Goal: Transaction & Acquisition: Book appointment/travel/reservation

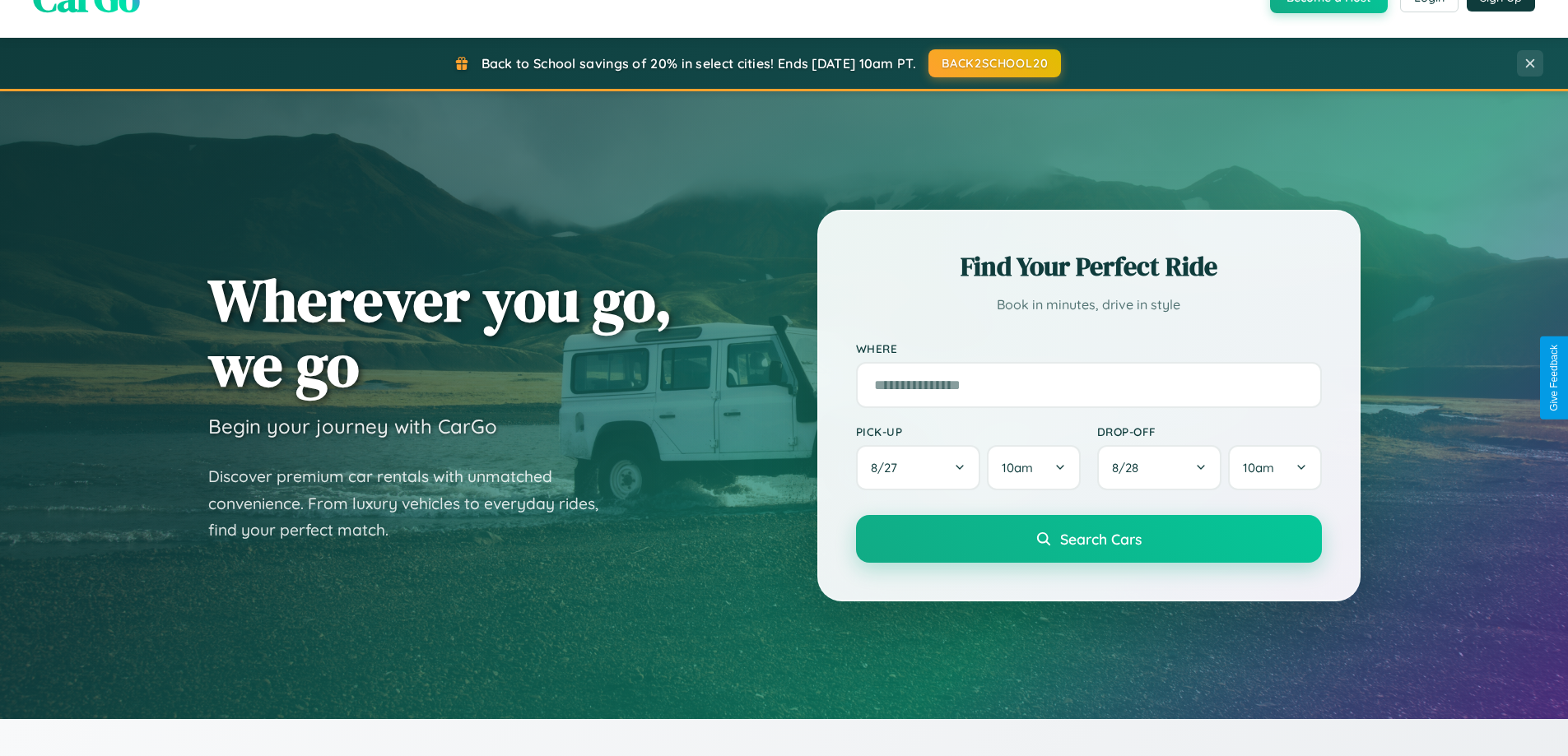
scroll to position [710, 0]
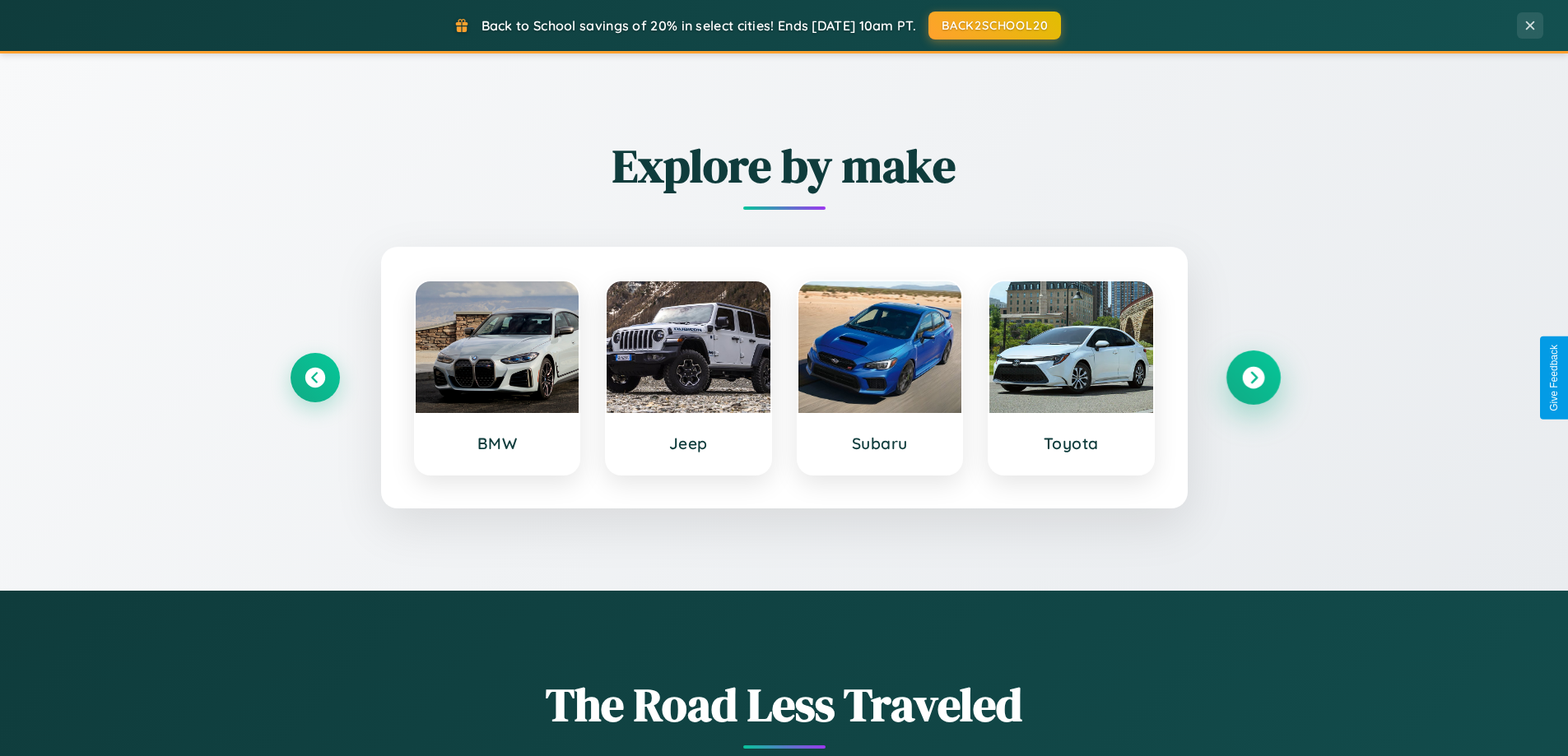
click at [1253, 378] on icon at bounding box center [1253, 378] width 22 height 22
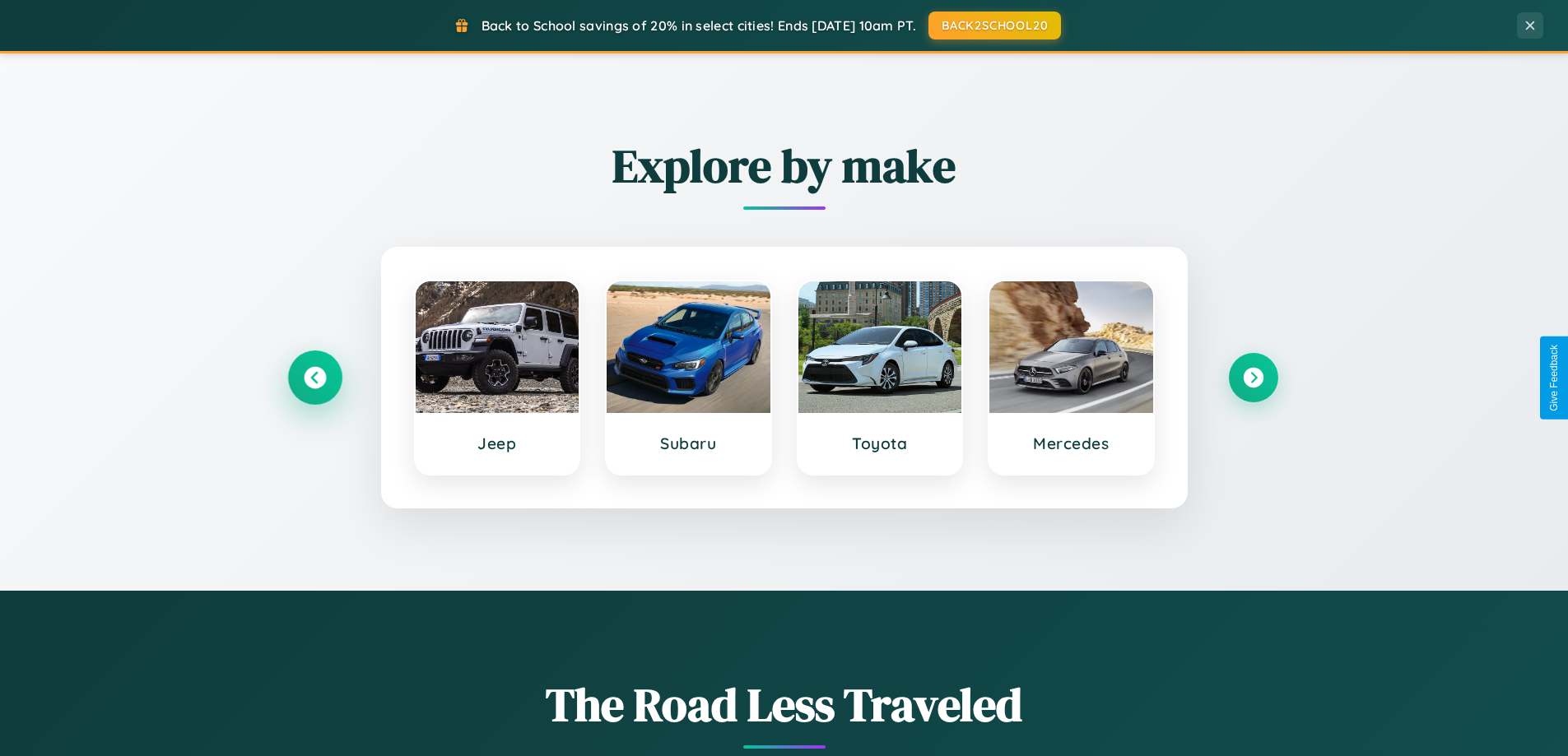
click at [314, 378] on icon at bounding box center [314, 378] width 22 height 22
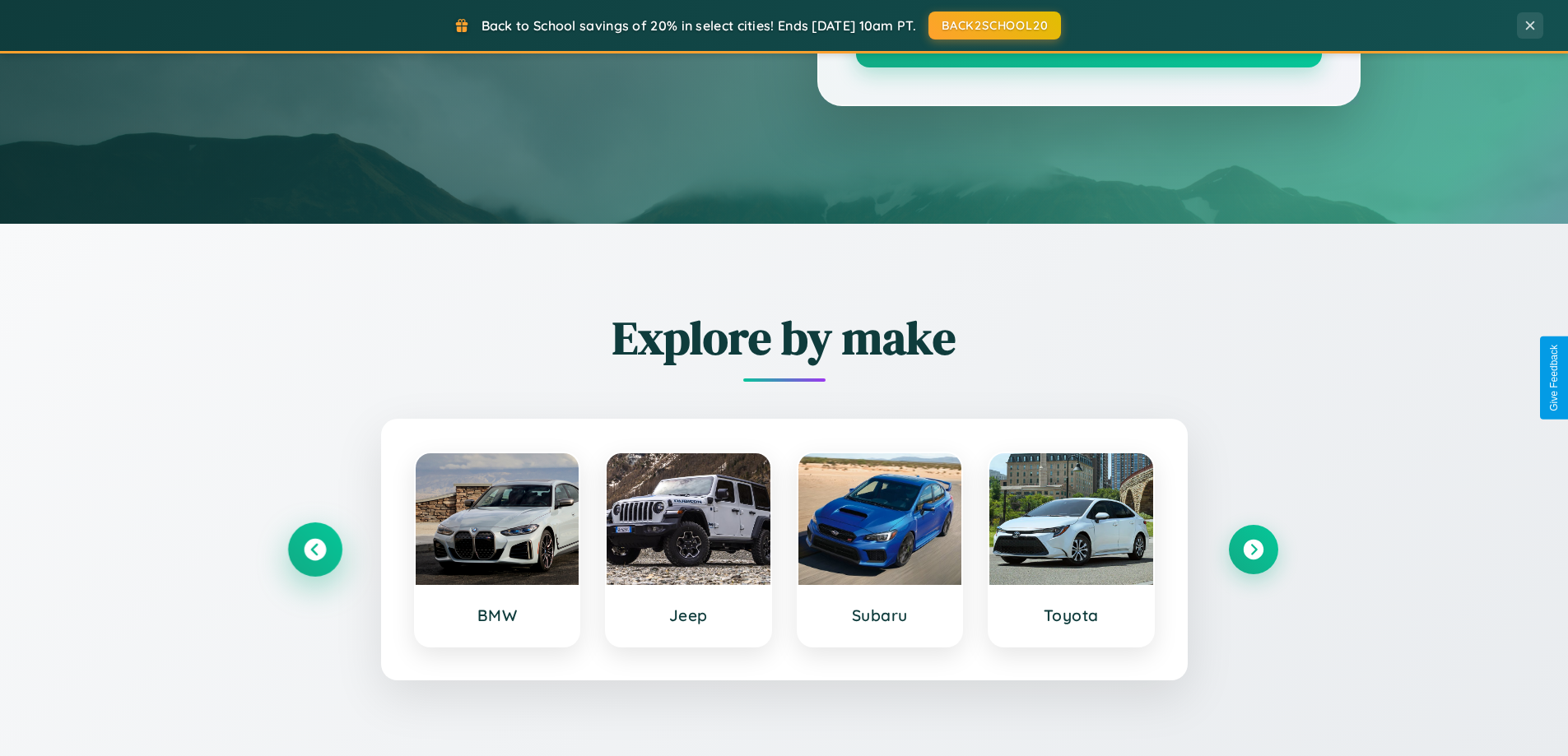
scroll to position [48, 0]
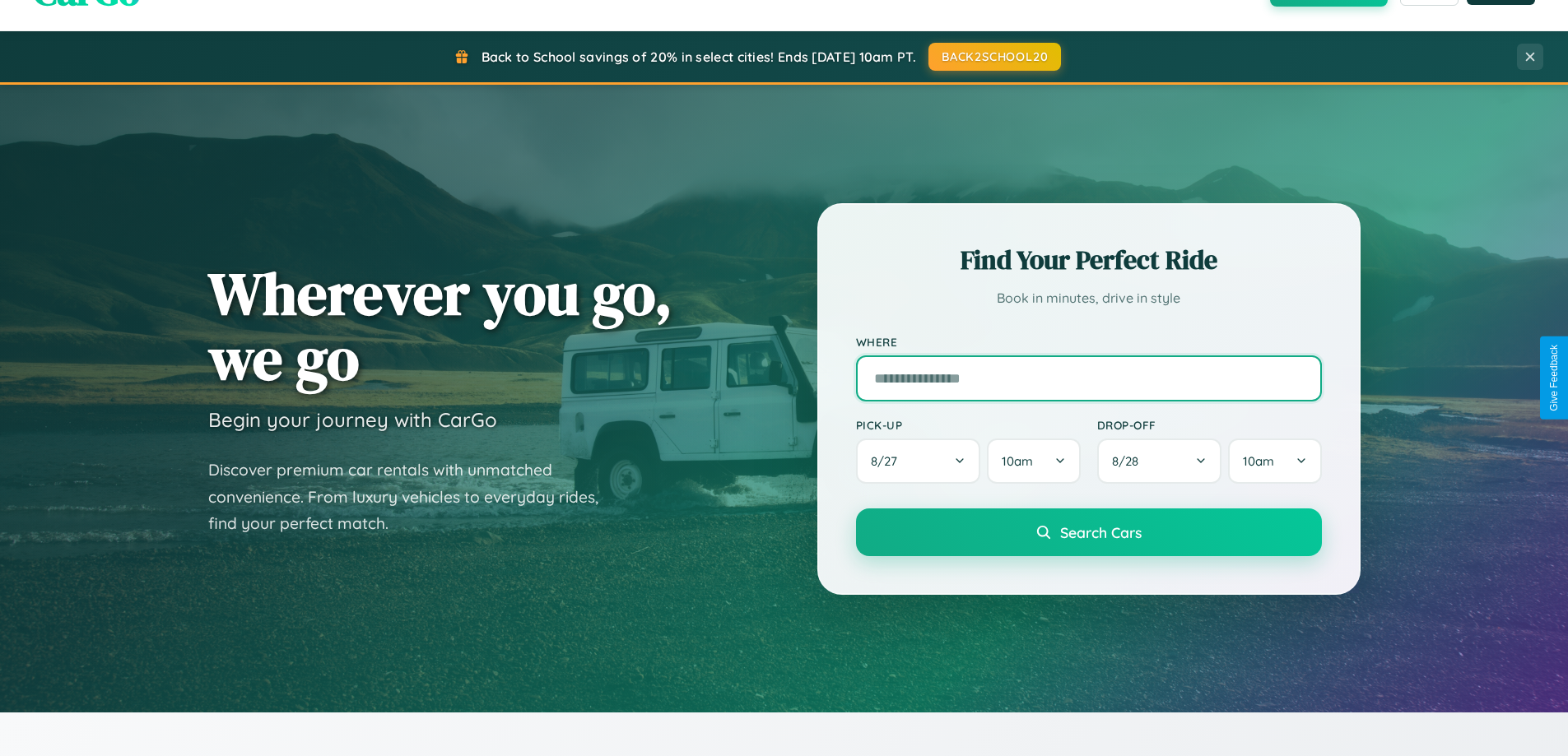
click at [1088, 378] on input "text" at bounding box center [1089, 379] width 466 height 46
type input "******"
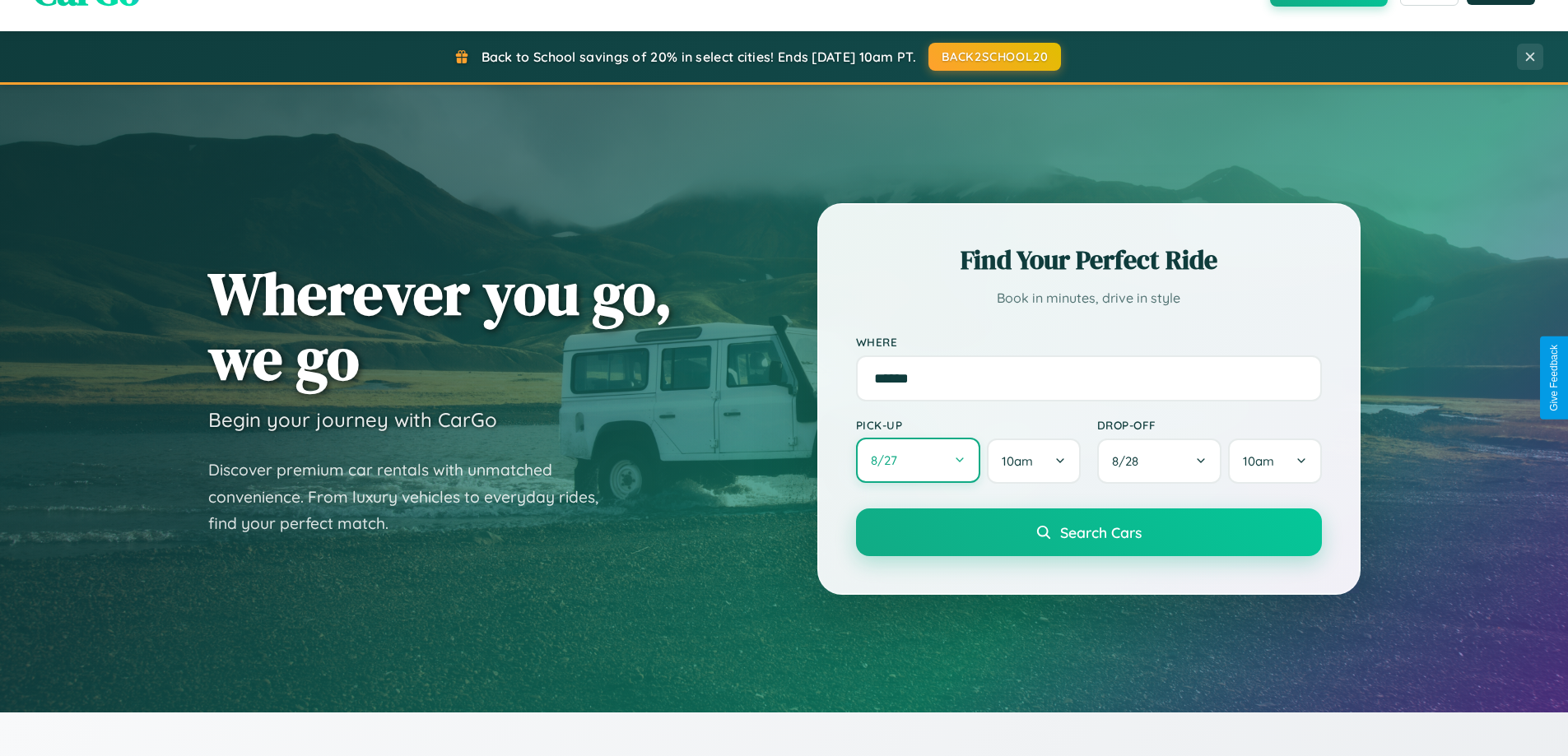
click at [917, 462] on button "8 / 27" at bounding box center [917, 460] width 125 height 45
select select "*"
select select "****"
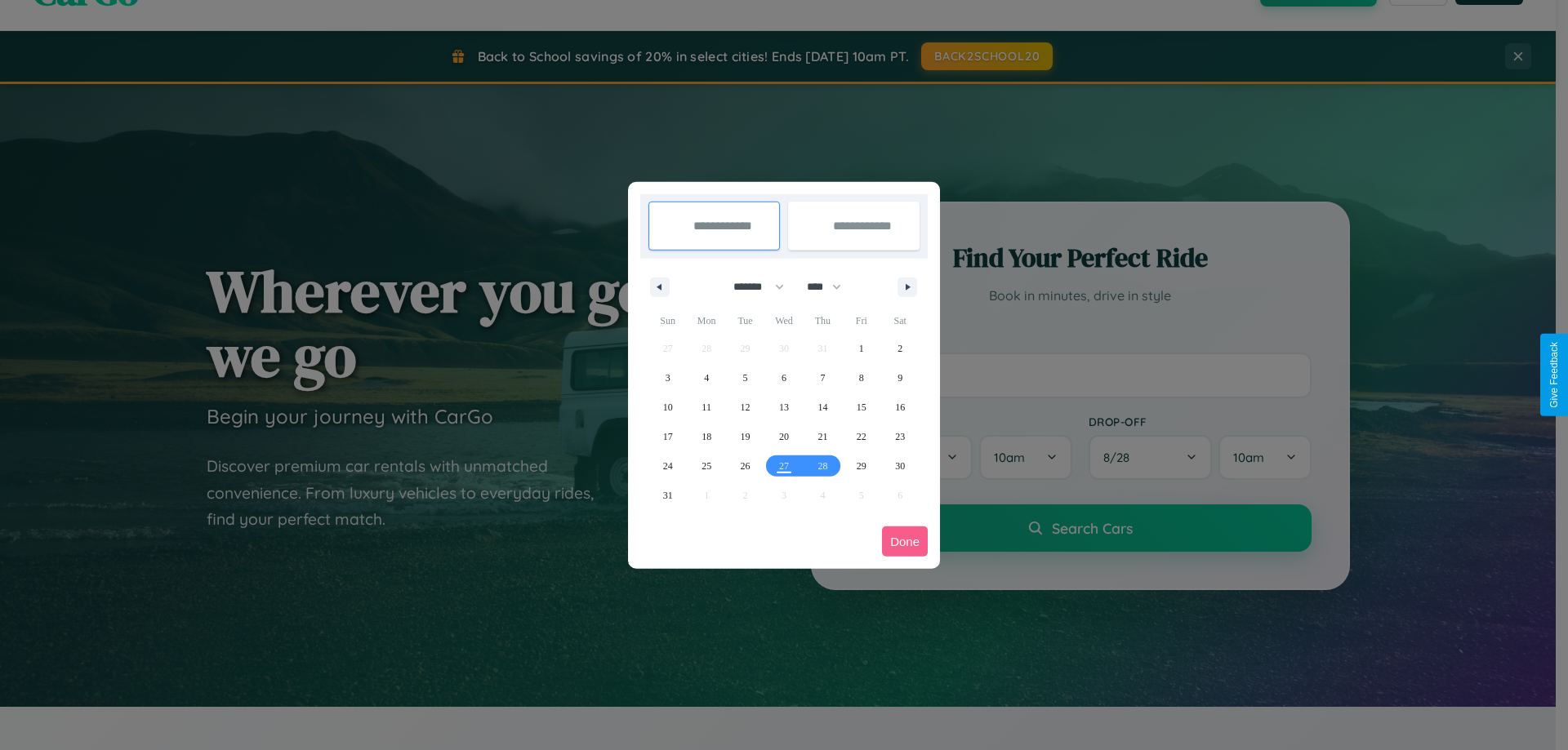
drag, startPoint x: 751, startPoint y: 287, endPoint x: 784, endPoint y: 327, distance: 51.9
click at [751, 287] on select "******* ******** ***** ***** *** **** **** ****** ********* ******* ******** **…" at bounding box center [756, 287] width 69 height 27
select select "*"
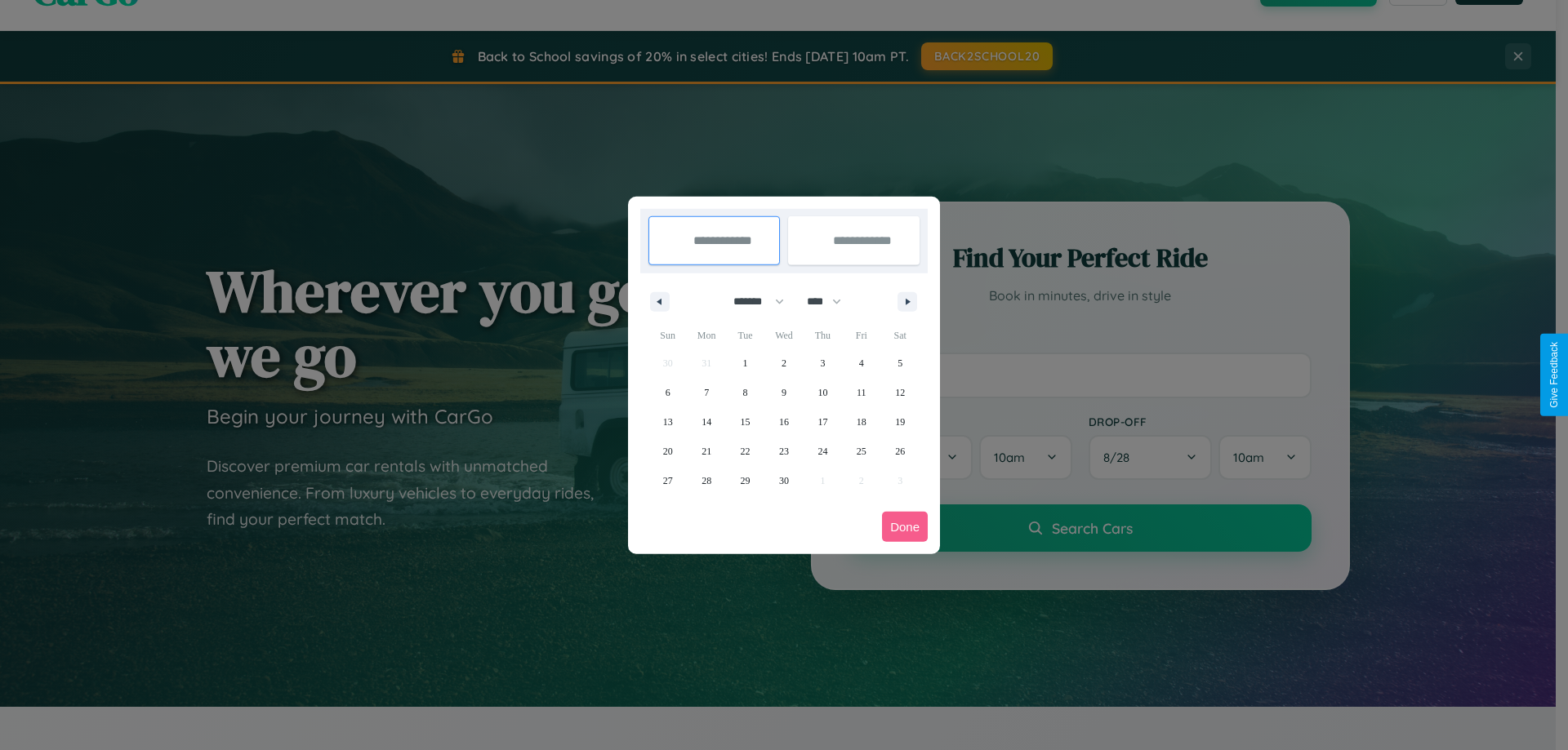
click at [832, 301] on select "**** **** **** **** **** **** **** **** **** **** **** **** **** **** **** ****…" at bounding box center [823, 301] width 49 height 27
select select "****"
click at [822, 480] on span "30" at bounding box center [822, 480] width 10 height 30
type input "**********"
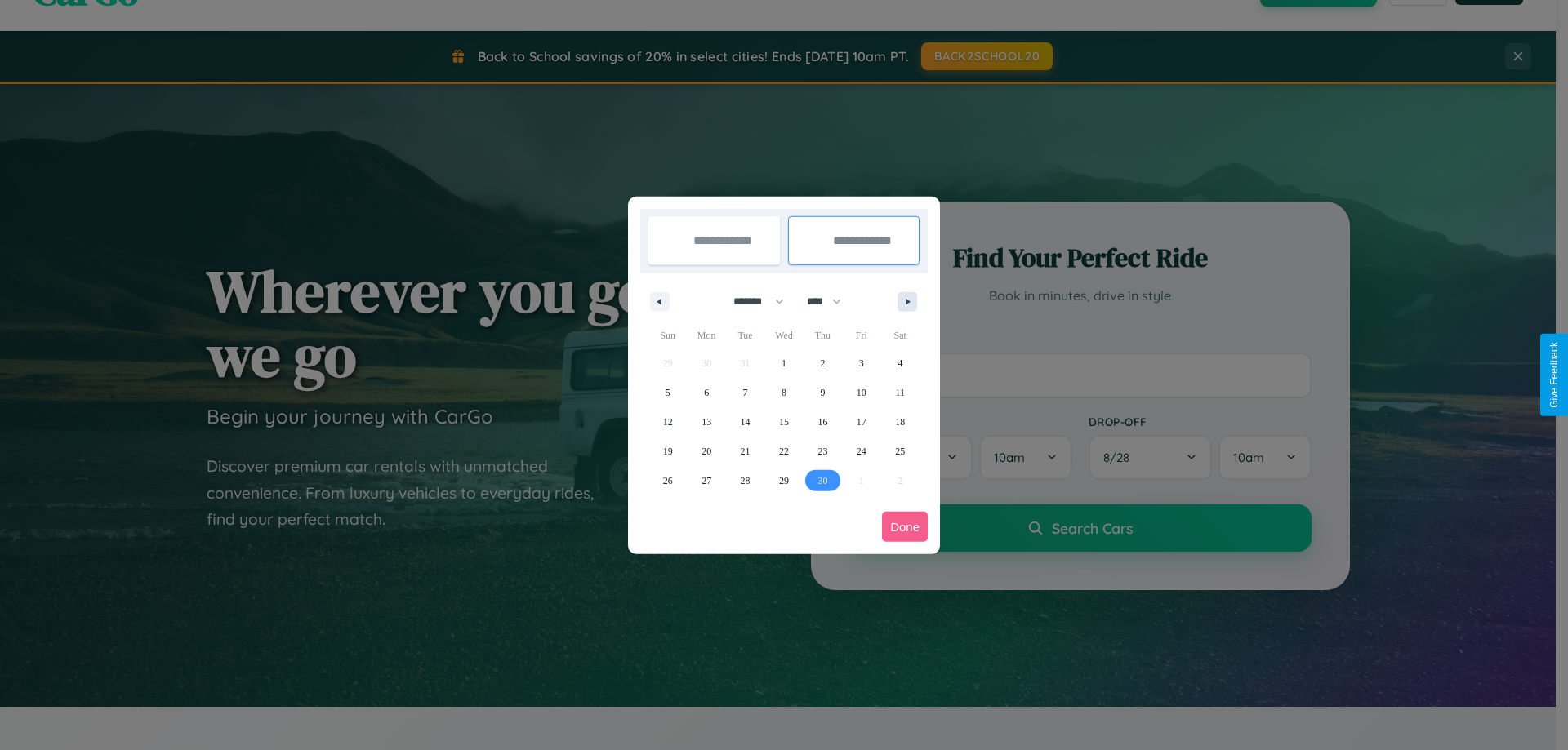
click at [908, 301] on icon "button" at bounding box center [911, 302] width 9 height 7
select select "*"
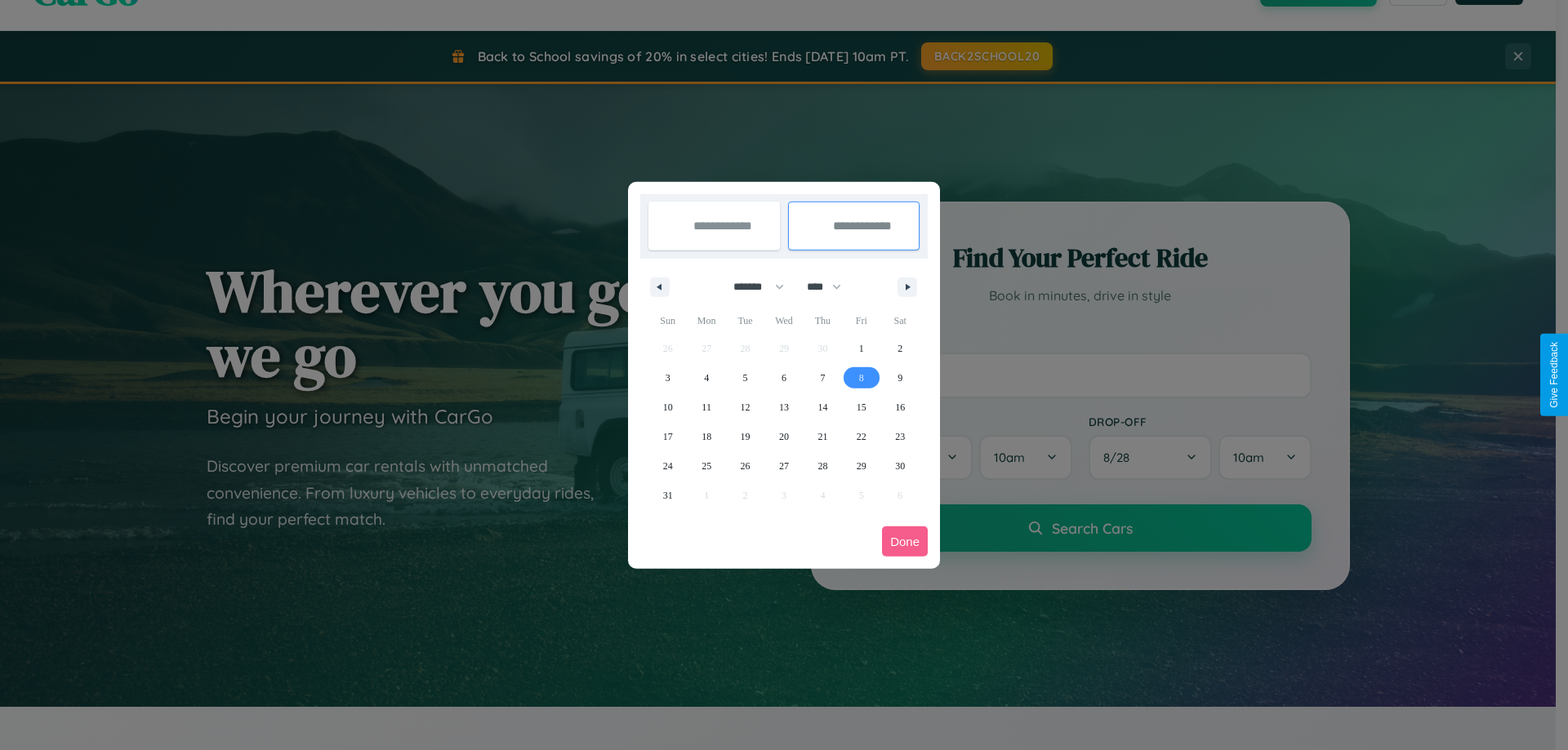
click at [861, 377] on span "8" at bounding box center [861, 378] width 5 height 30
type input "**********"
select select "*"
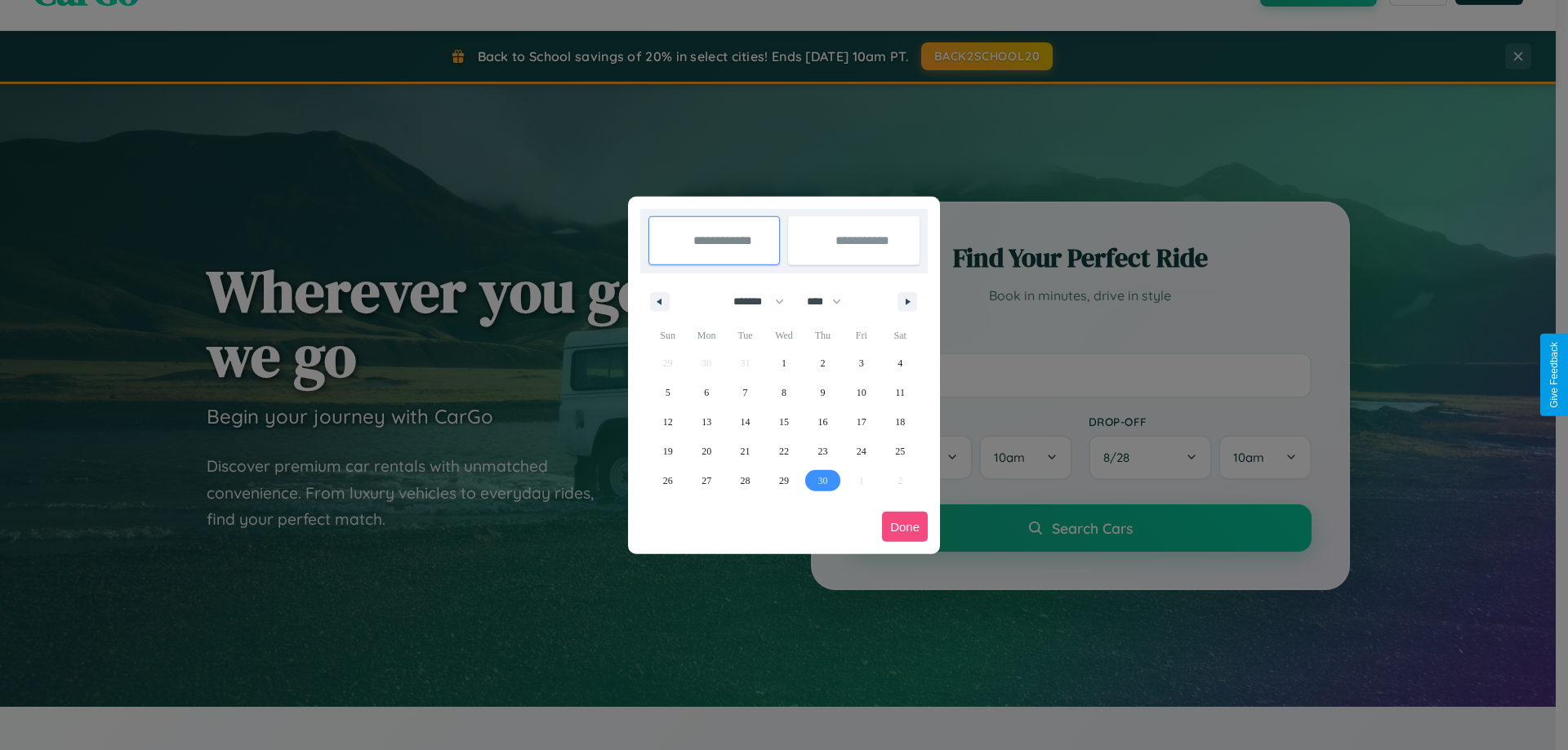
click at [905, 527] on button "Done" at bounding box center [905, 527] width 46 height 30
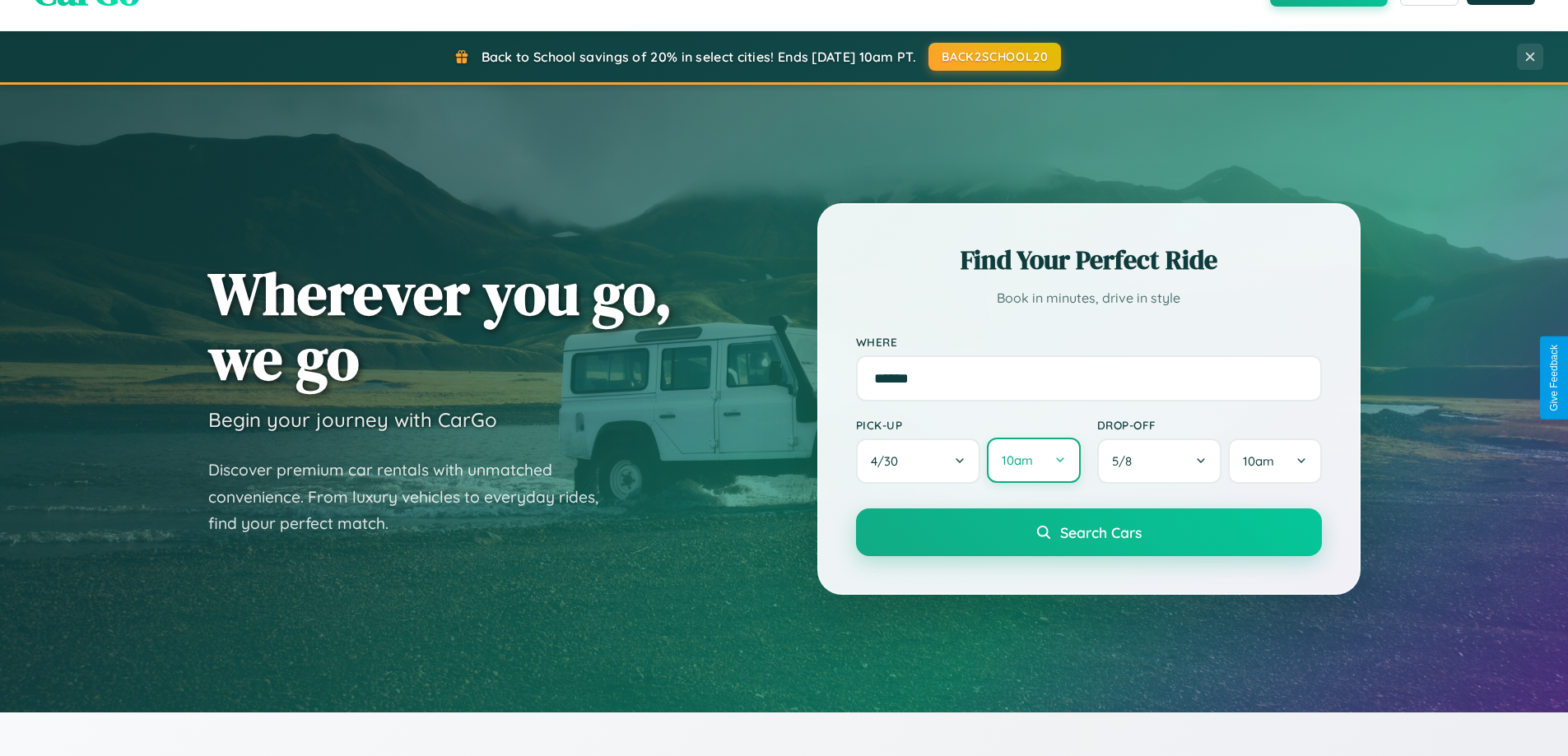
click at [1032, 461] on button "10am" at bounding box center [1033, 460] width 93 height 45
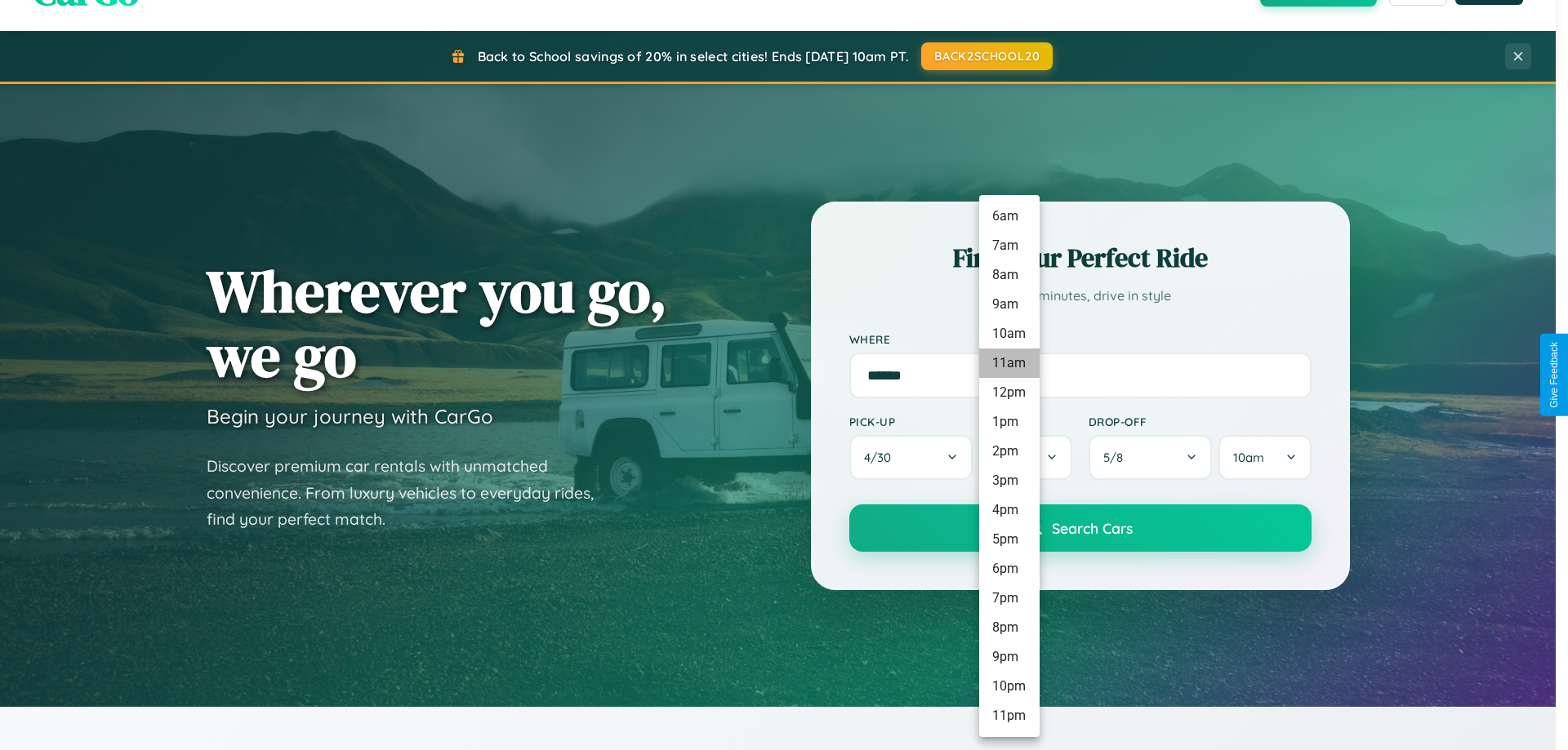
click at [1009, 363] on li "11am" at bounding box center [1010, 363] width 60 height 30
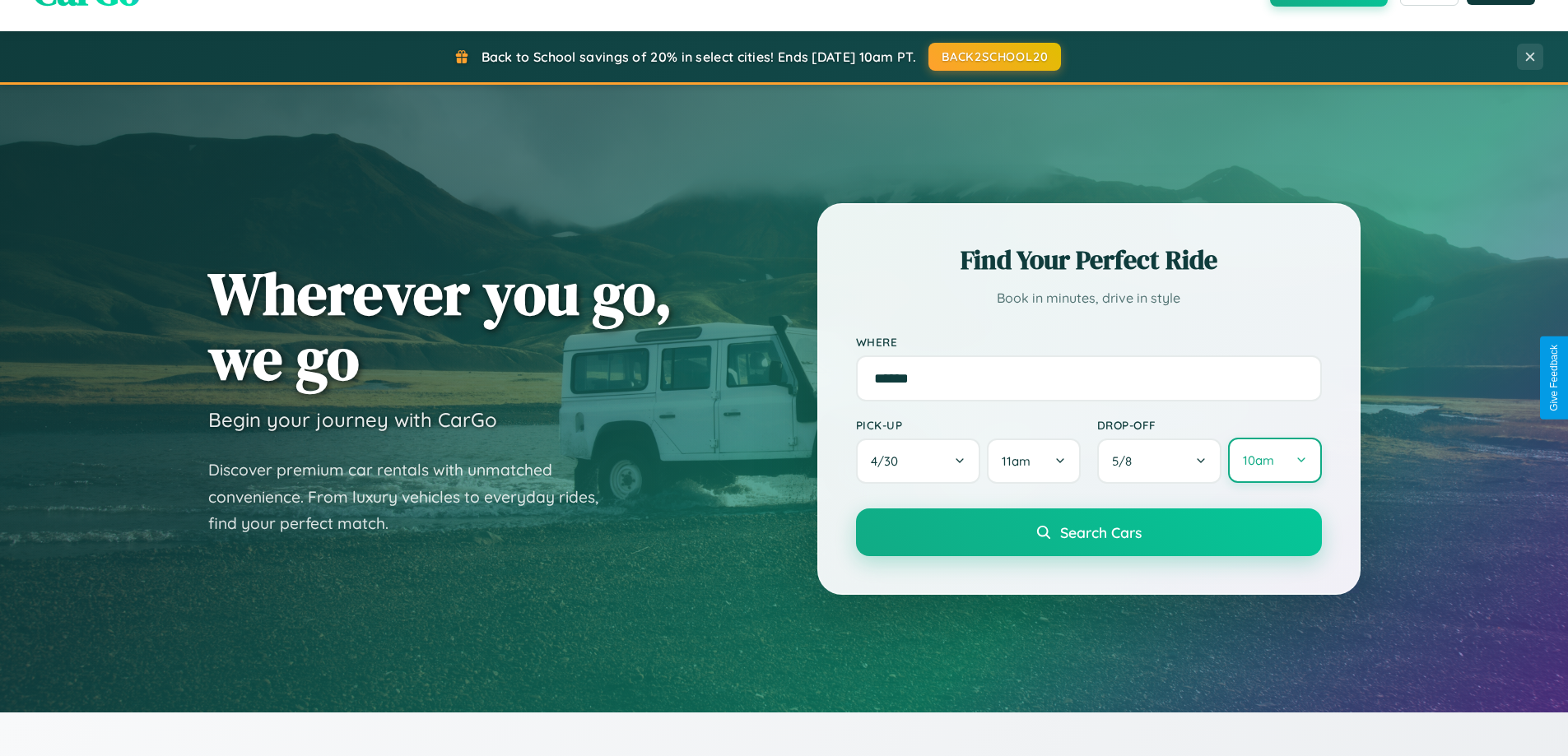
click at [1274, 461] on button "10am" at bounding box center [1274, 460] width 93 height 45
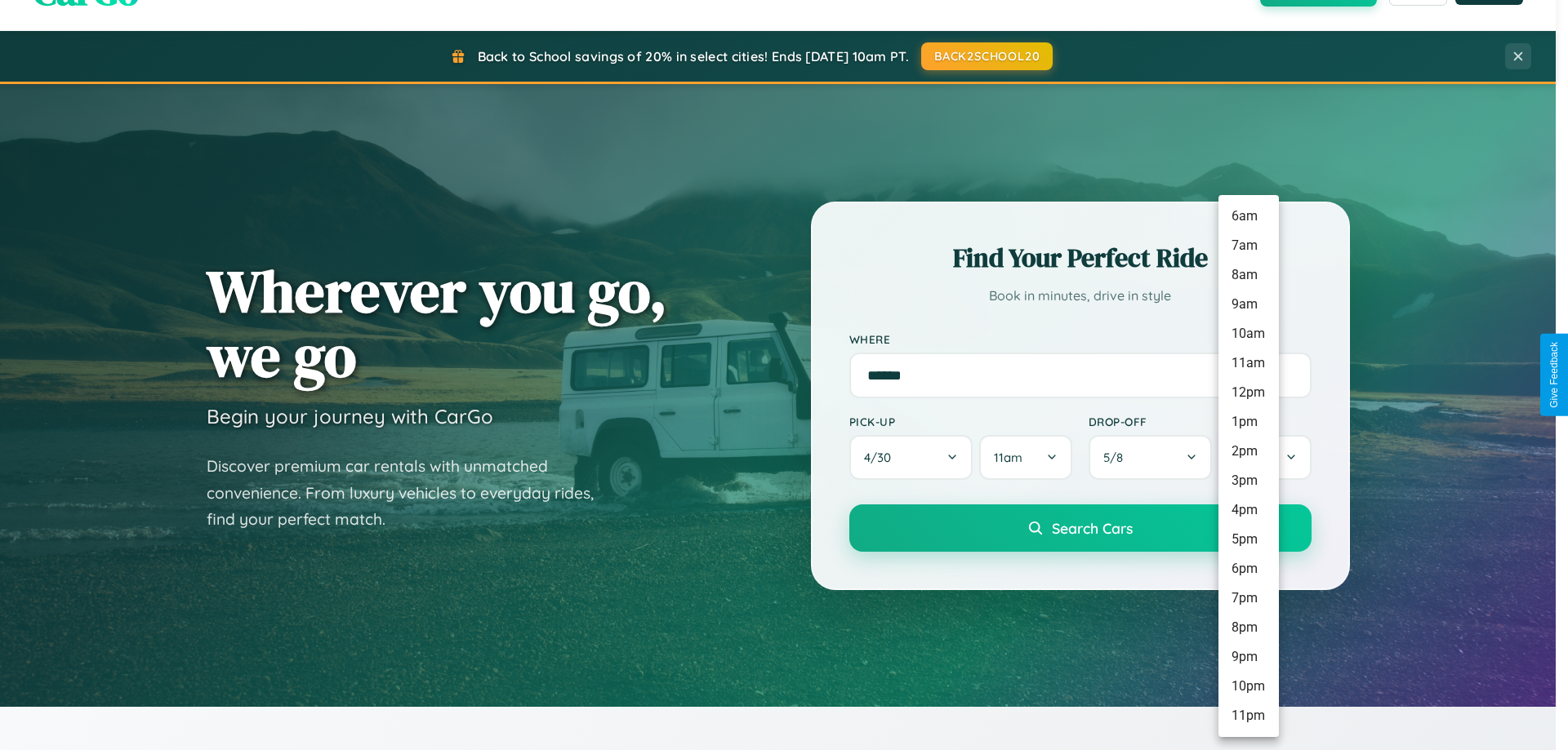
click at [1248, 480] on li "3pm" at bounding box center [1248, 480] width 60 height 30
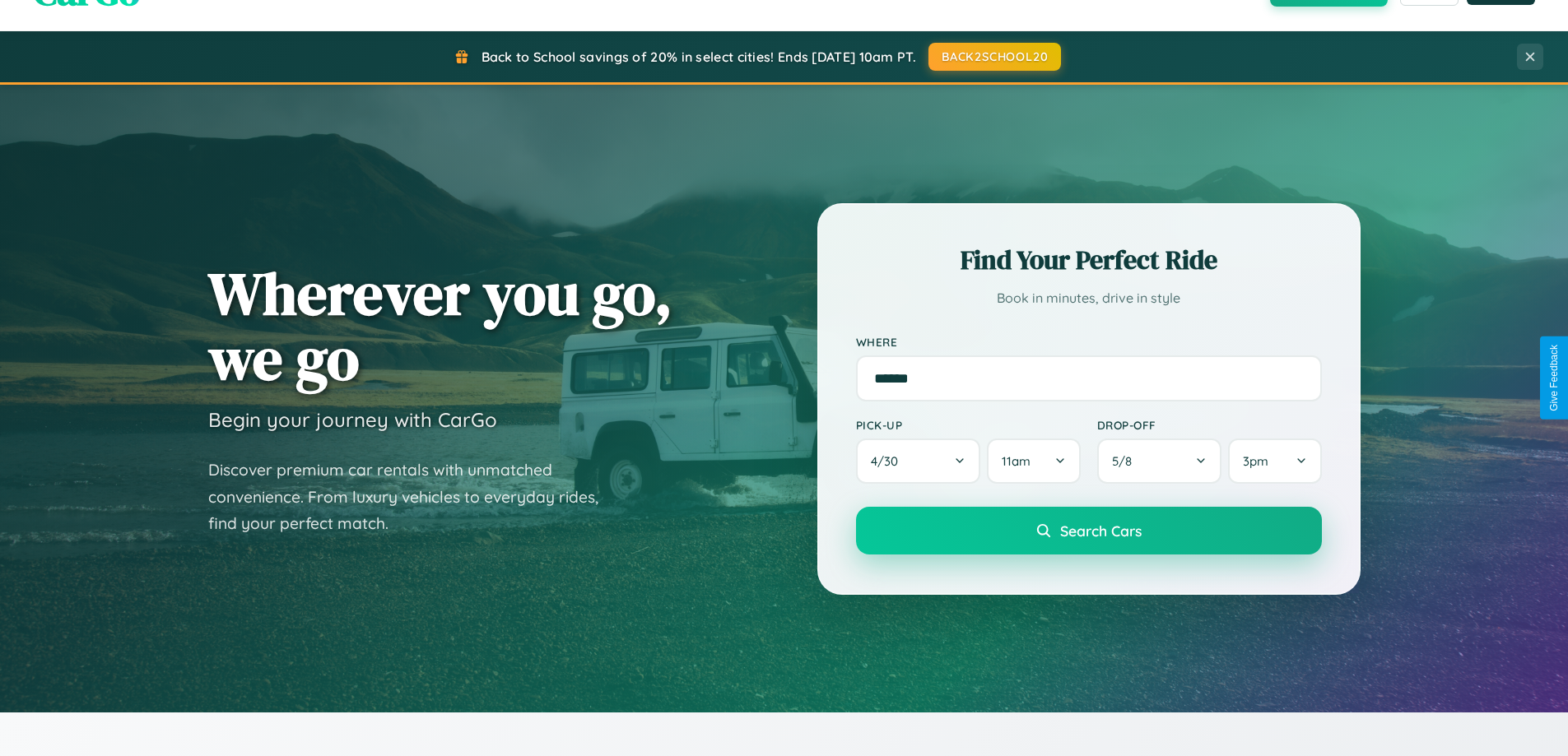
click at [1088, 533] on span "Search Cars" at bounding box center [1100, 531] width 81 height 18
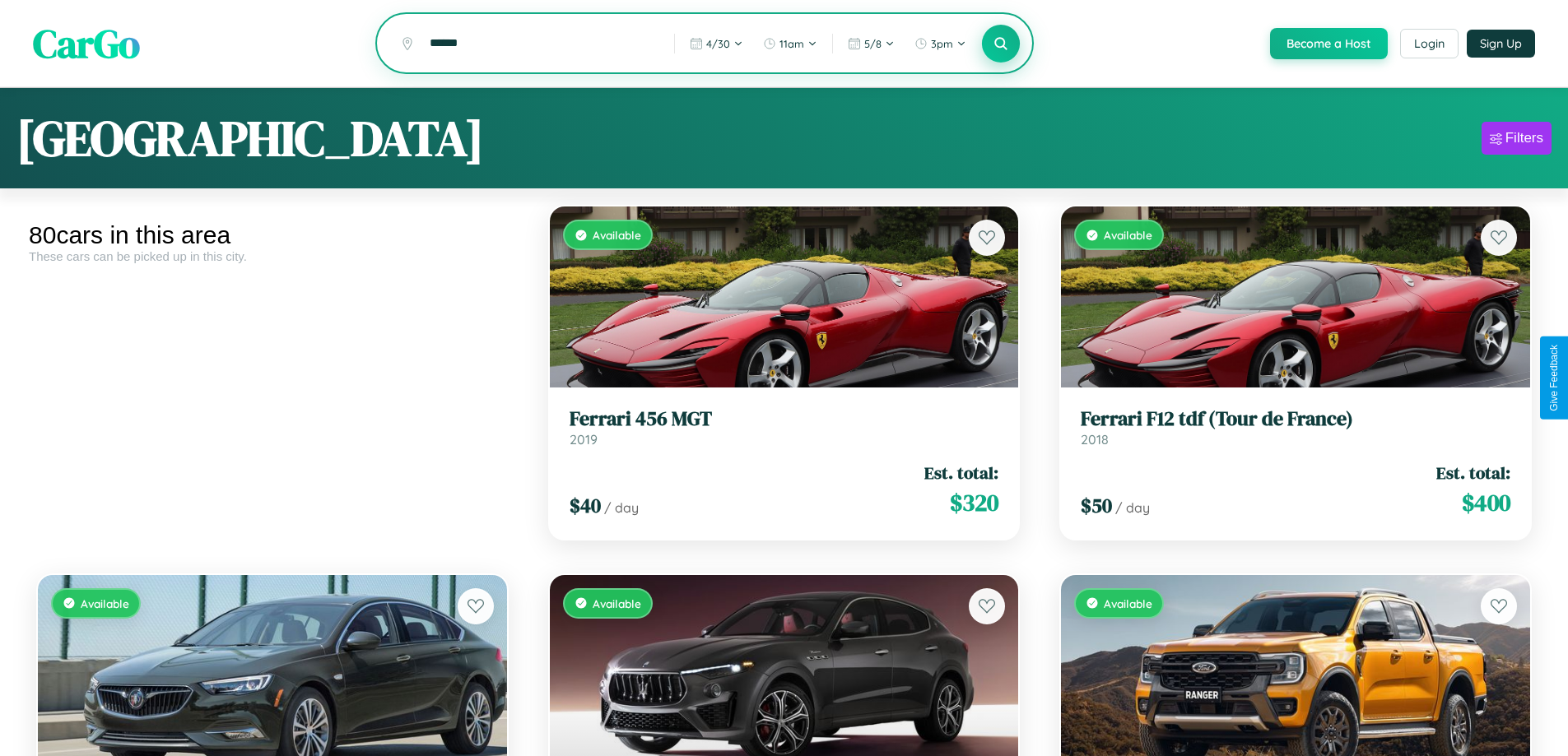
click at [1000, 44] on icon at bounding box center [1001, 44] width 15 height 15
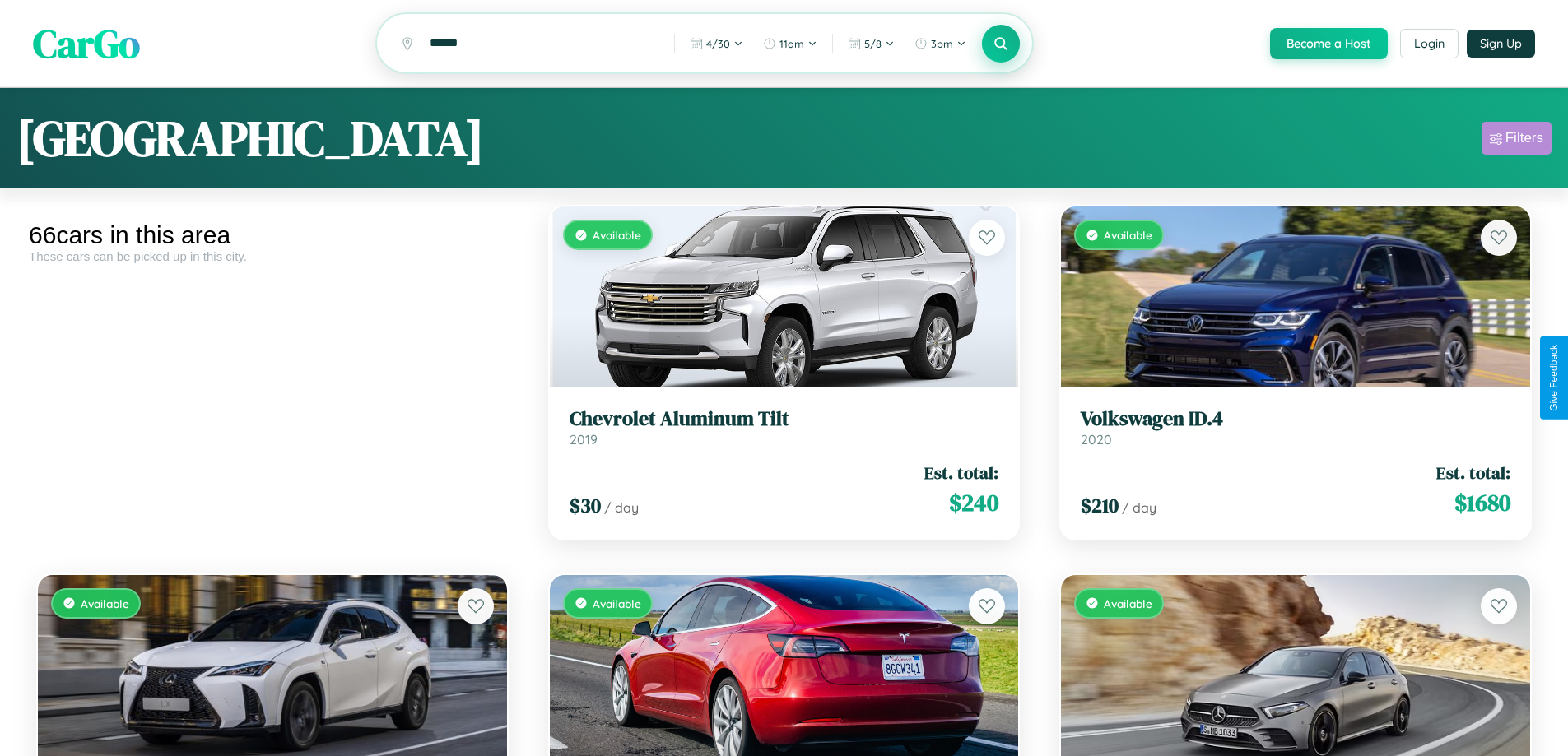
click at [1516, 141] on div "Filters" at bounding box center [1524, 137] width 38 height 16
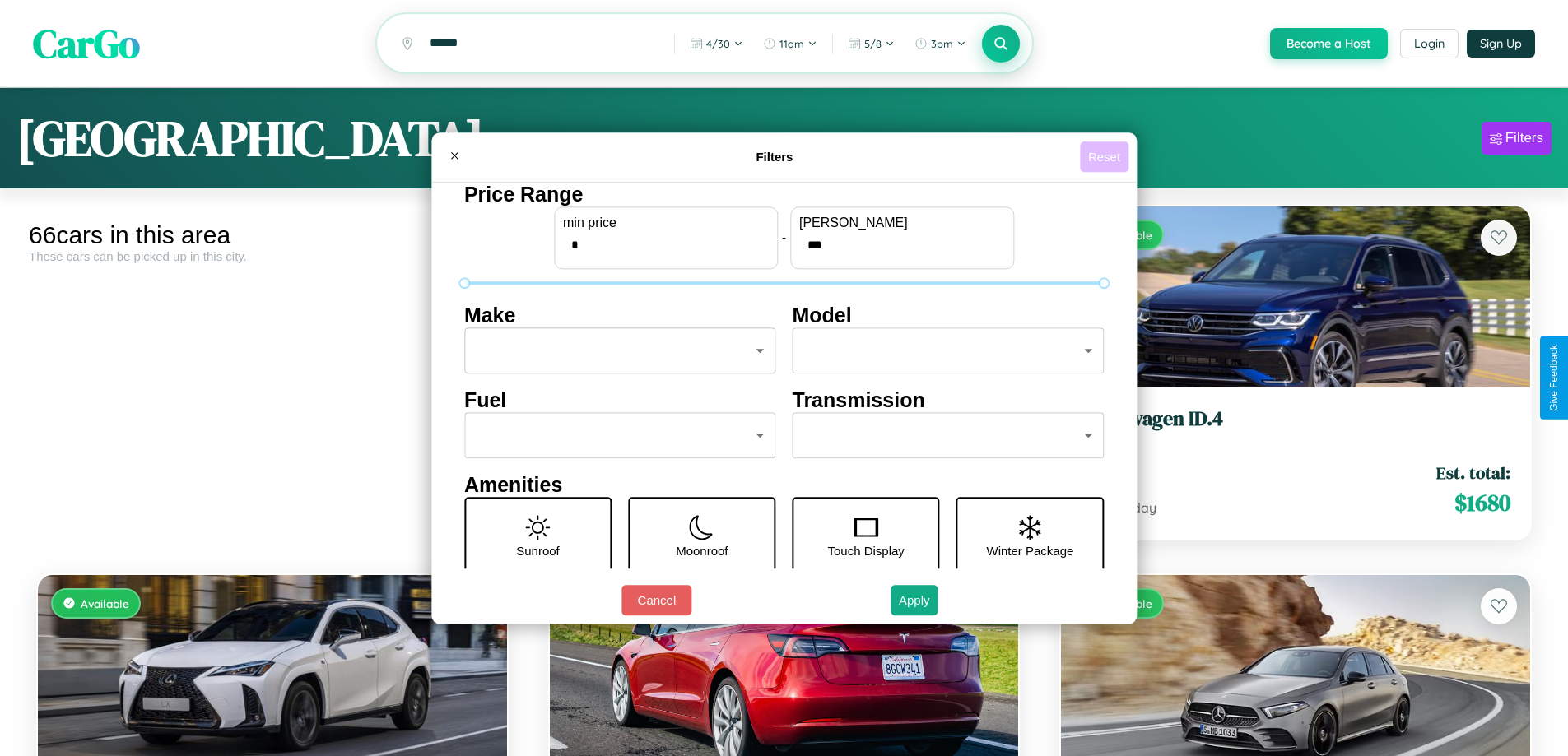
click at [1106, 157] on button "Reset" at bounding box center [1104, 156] width 48 height 30
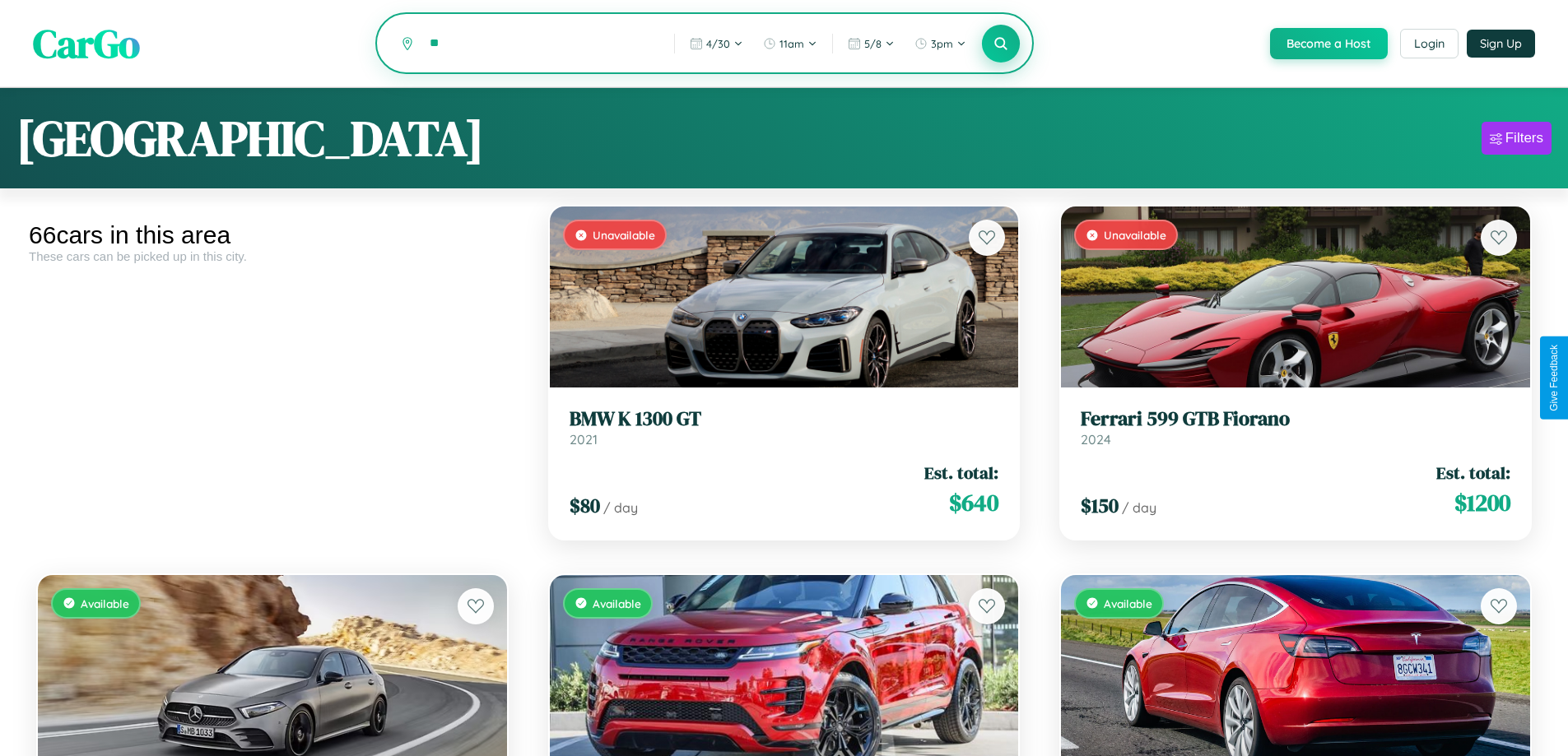
type input "*"
type input "******"
click at [1000, 44] on icon at bounding box center [1001, 44] width 15 height 15
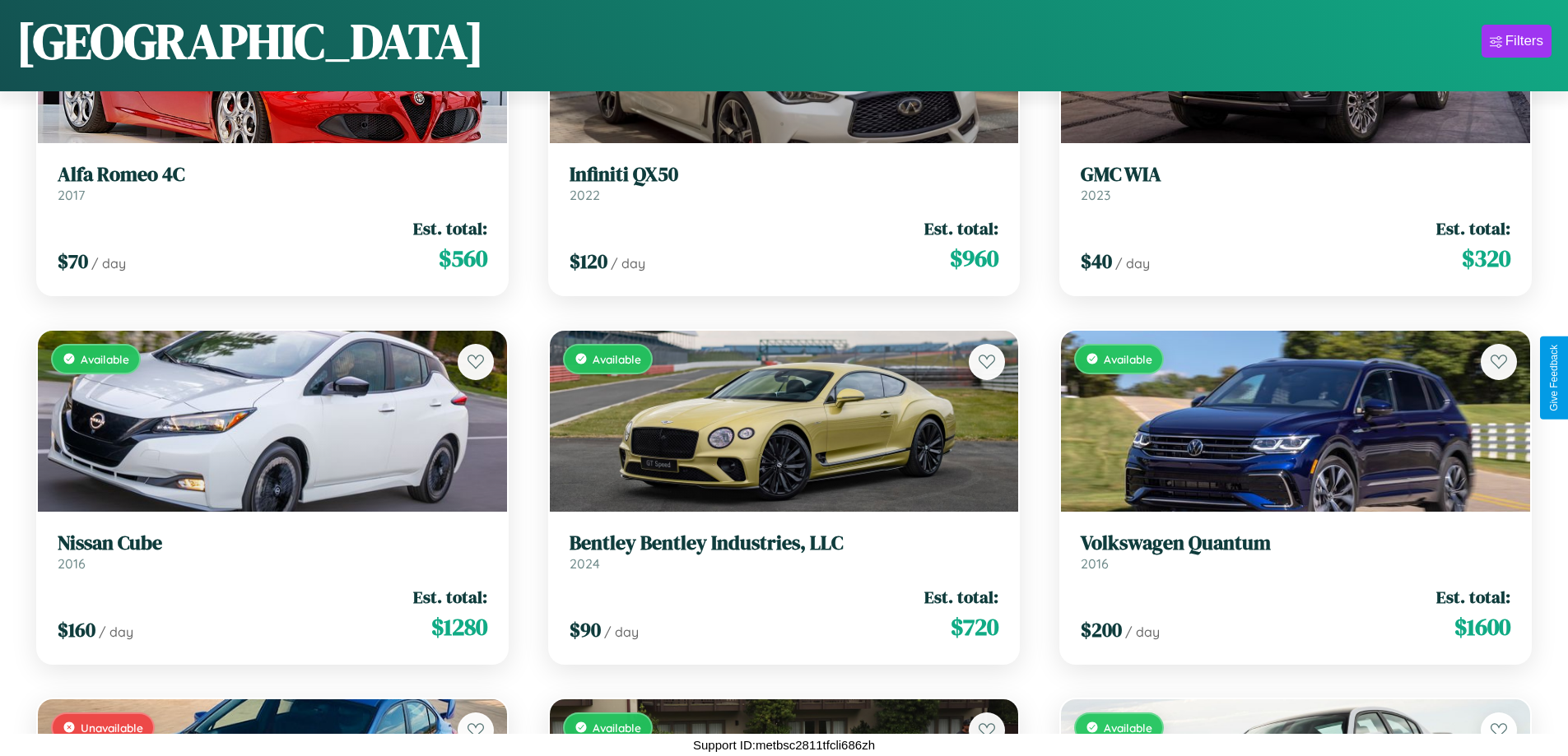
scroll to position [6127, 0]
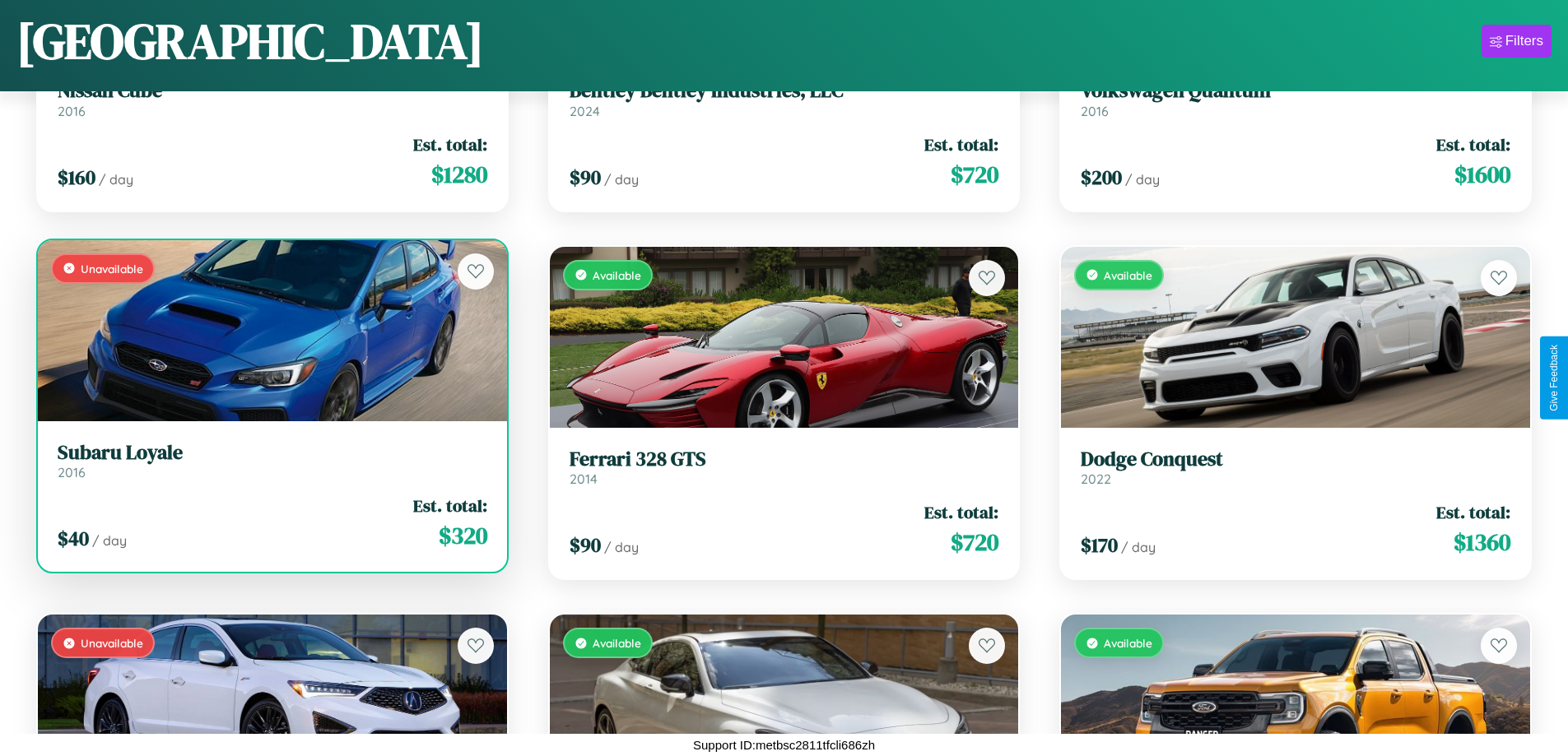
click at [270, 336] on div "Unavailable" at bounding box center [272, 331] width 469 height 181
click at [270, 331] on div "Unavailable" at bounding box center [272, 331] width 469 height 181
click at [270, 330] on div "Unavailable" at bounding box center [272, 331] width 469 height 181
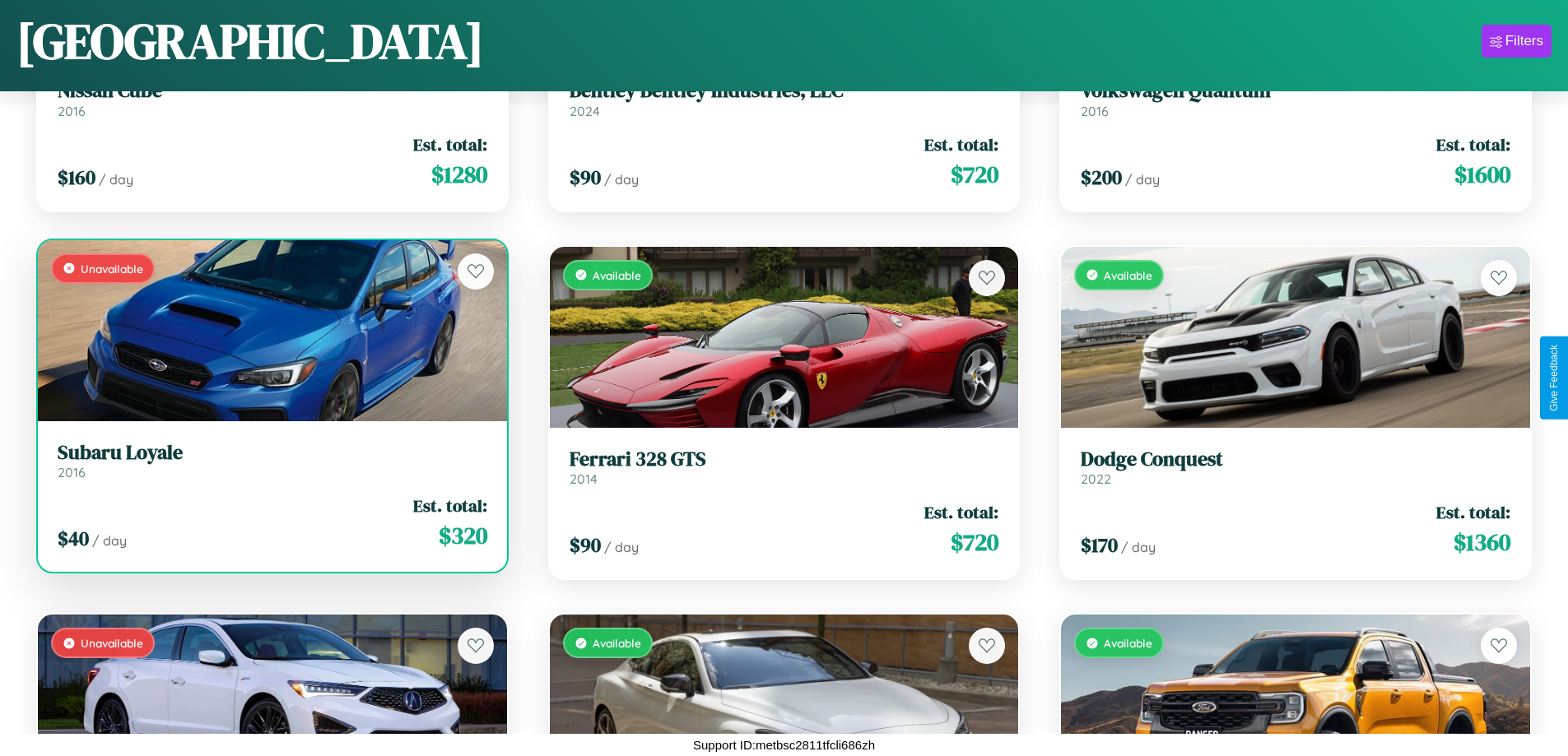
click at [270, 330] on div "Unavailable" at bounding box center [272, 331] width 469 height 181
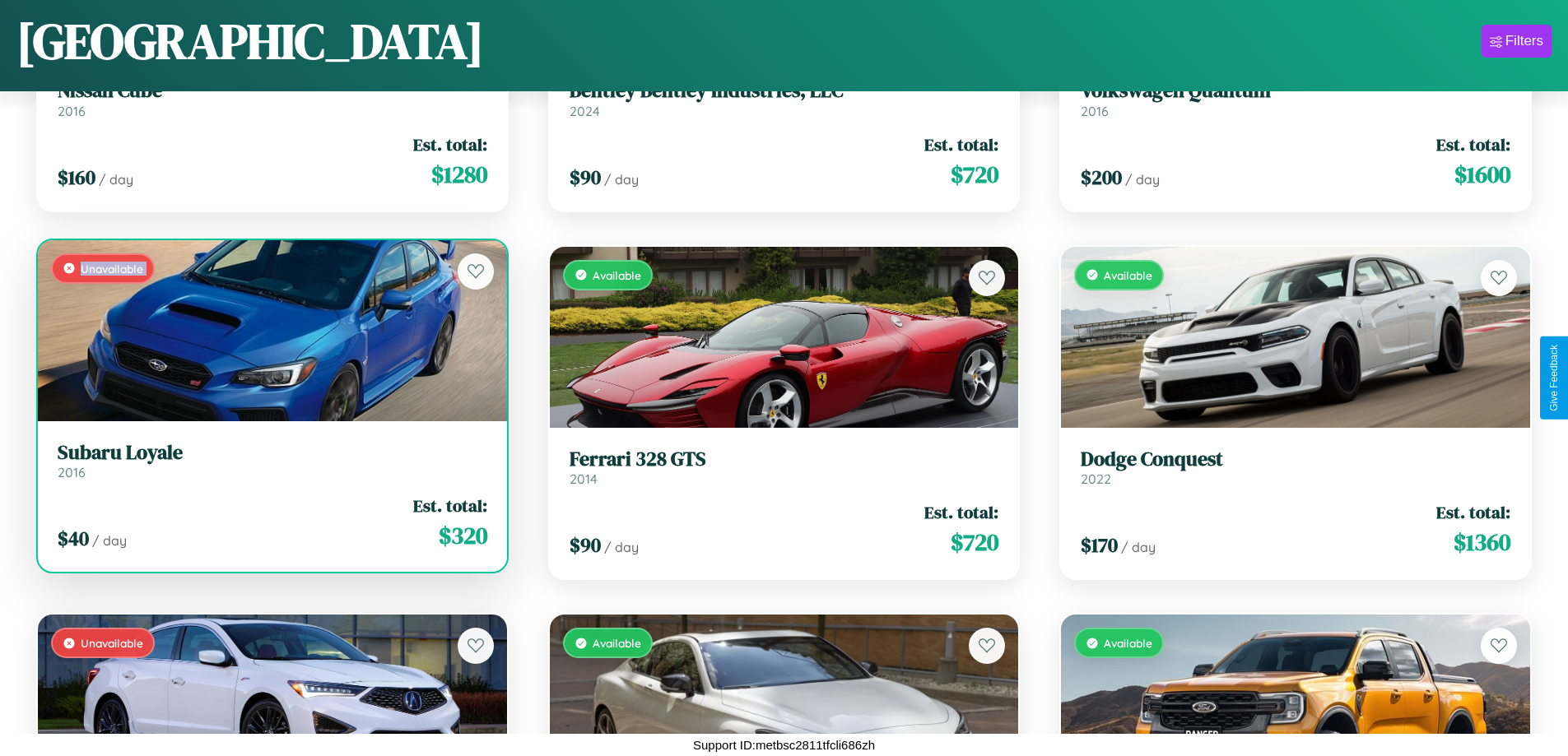
click at [270, 330] on div "Unavailable" at bounding box center [272, 331] width 469 height 181
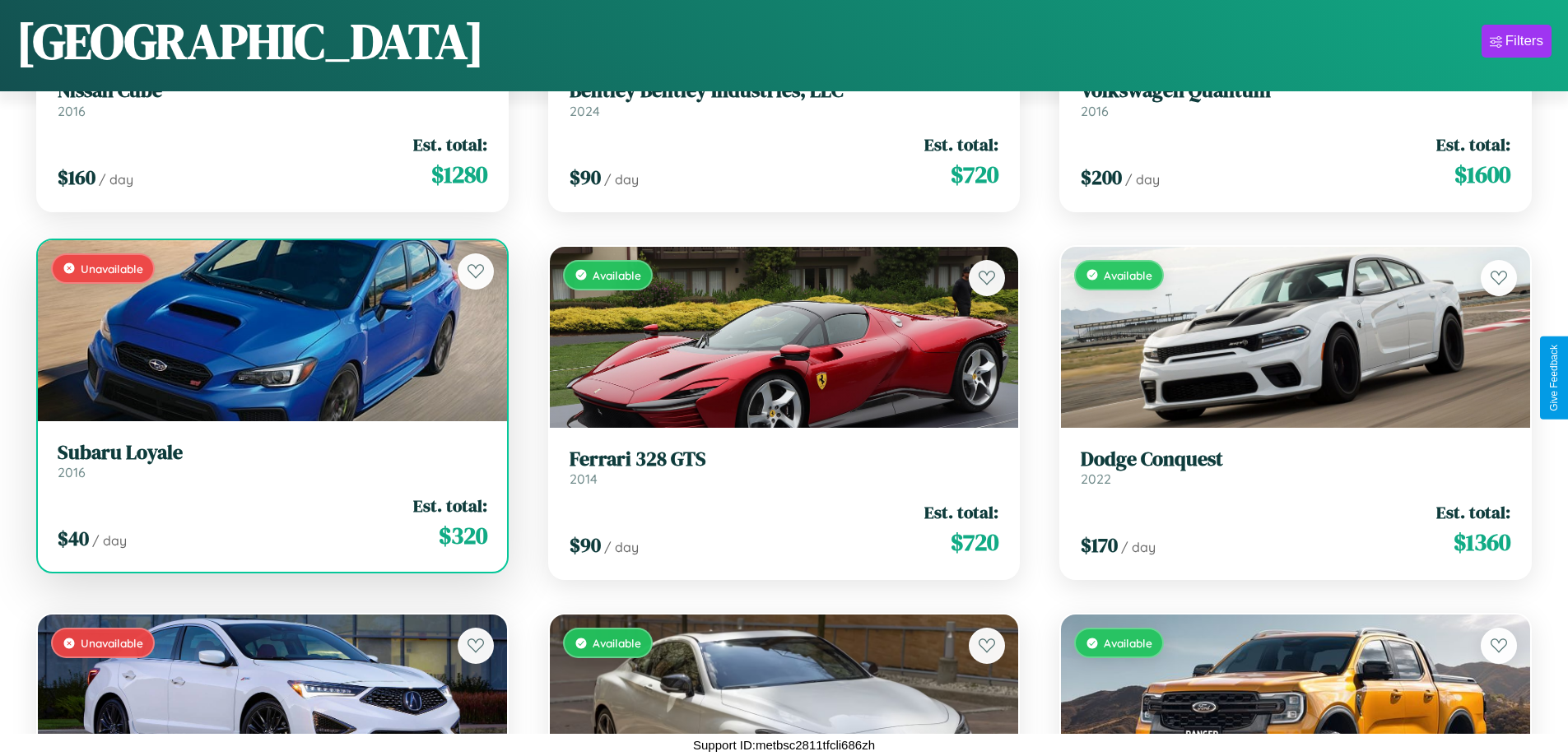
click at [270, 330] on div "Unavailable" at bounding box center [272, 331] width 469 height 181
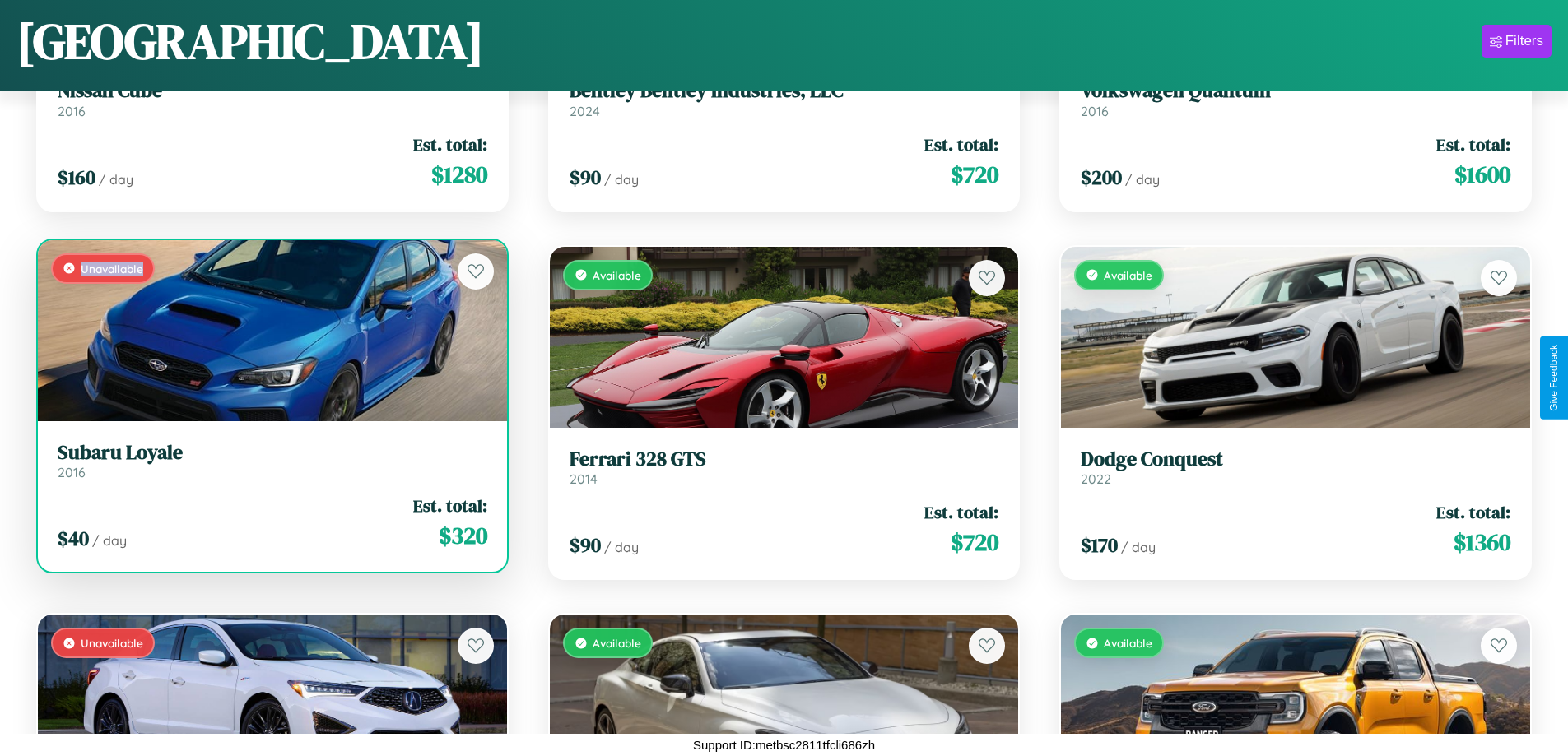
click at [270, 330] on div "Unavailable" at bounding box center [272, 331] width 469 height 181
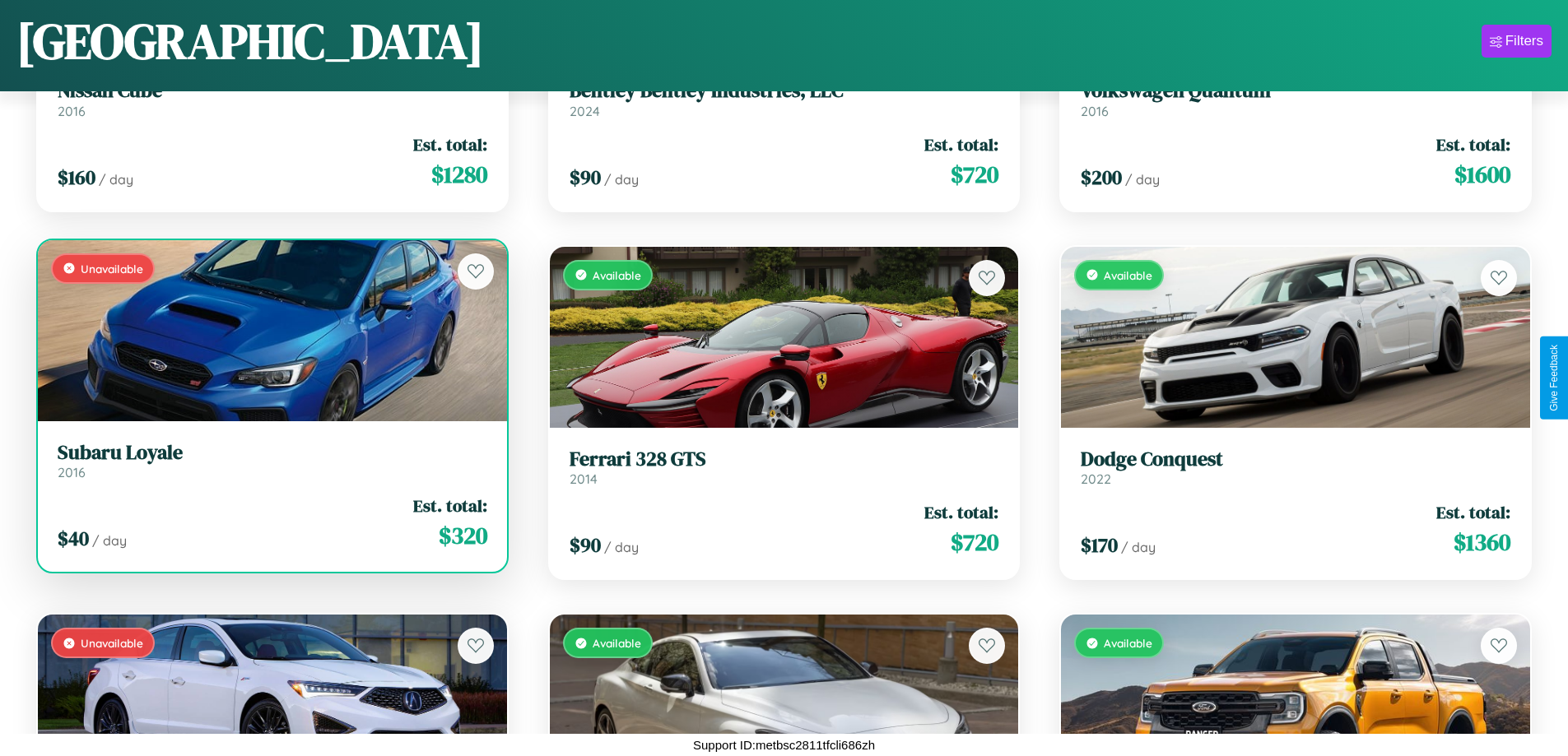
click at [270, 460] on h3 "Subaru Loyale" at bounding box center [273, 452] width 429 height 24
